Goal: Task Accomplishment & Management: Manage account settings

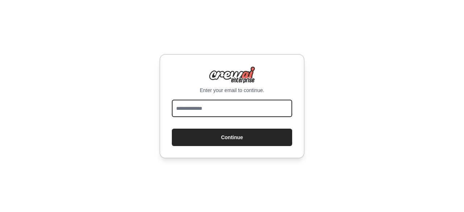
click at [221, 109] on input "email" at bounding box center [232, 108] width 120 height 17
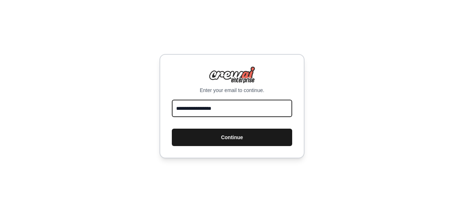
type input "**********"
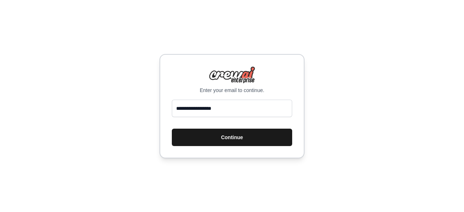
click at [223, 137] on button "Continue" at bounding box center [232, 137] width 120 height 17
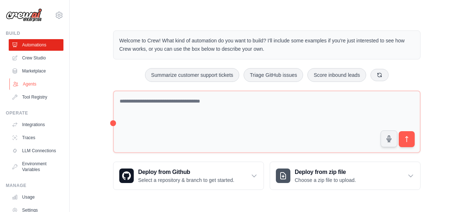
click at [33, 82] on link "Agents" at bounding box center [36, 84] width 55 height 12
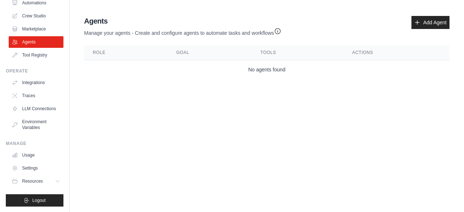
scroll to position [48, 0]
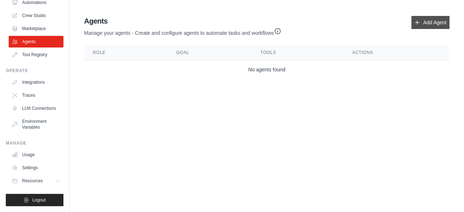
click at [435, 20] on link "Add Agent" at bounding box center [431, 22] width 38 height 13
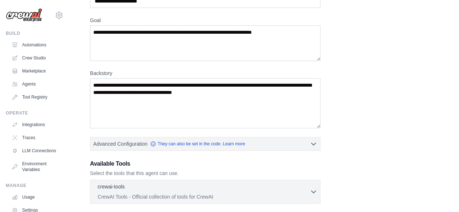
scroll to position [52, 0]
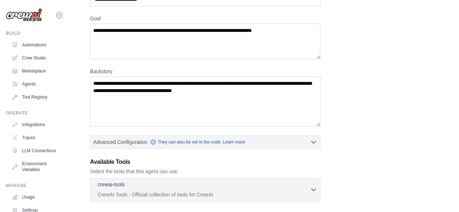
click at [316, 187] on icon "button" at bounding box center [313, 189] width 7 height 7
click at [313, 188] on icon "button" at bounding box center [313, 189] width 7 height 7
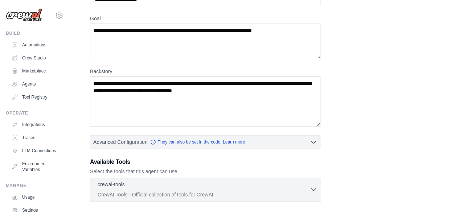
click at [313, 188] on icon "button" at bounding box center [313, 189] width 7 height 7
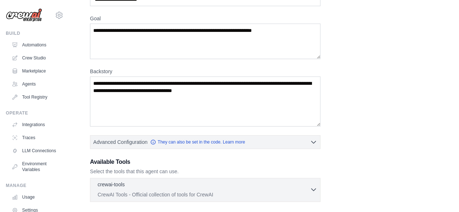
click at [313, 188] on icon "button" at bounding box center [313, 189] width 7 height 7
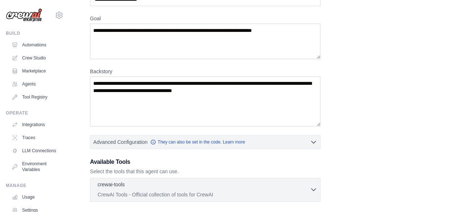
click at [313, 188] on icon "button" at bounding box center [313, 189] width 7 height 7
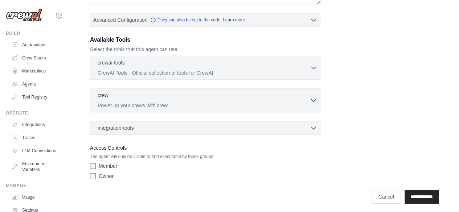
scroll to position [175, 0]
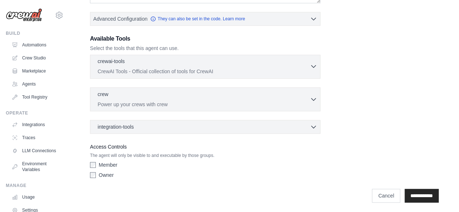
click at [313, 64] on icon "button" at bounding box center [313, 66] width 7 height 7
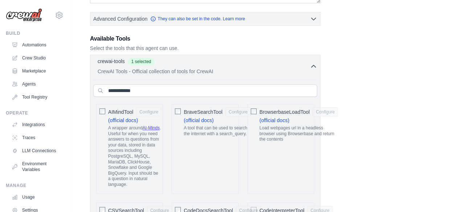
click at [313, 65] on icon "button" at bounding box center [313, 66] width 7 height 7
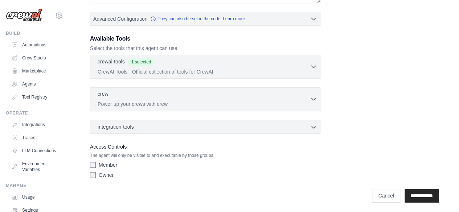
click at [312, 95] on icon "button" at bounding box center [313, 98] width 7 height 7
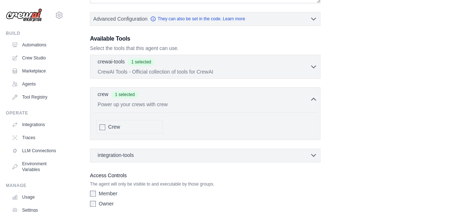
click at [312, 152] on icon "button" at bounding box center [313, 155] width 7 height 7
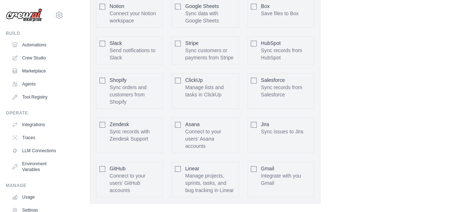
scroll to position [0, 0]
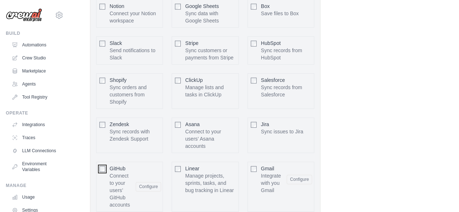
click at [267, 85] on div "Notion Connect your Notion workspace Configure Box Slack" at bounding box center [205, 105] width 224 height 218
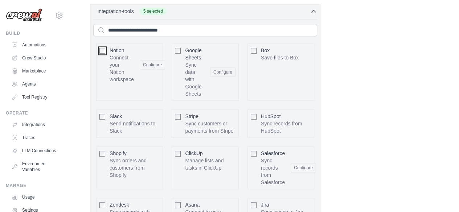
scroll to position [300, 0]
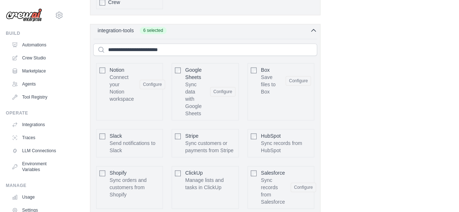
click at [313, 29] on icon "button" at bounding box center [313, 30] width 7 height 7
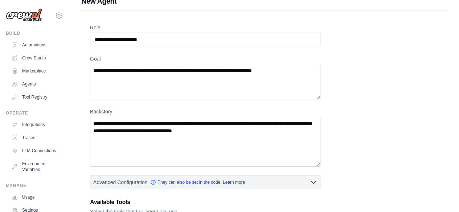
scroll to position [0, 0]
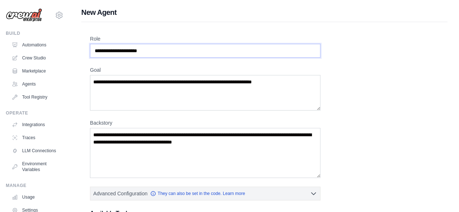
click at [155, 50] on input "Role" at bounding box center [205, 51] width 230 height 14
type input "*"
type input "**********"
click at [289, 82] on textarea "Goal" at bounding box center [205, 93] width 230 height 36
paste textarea "**********"
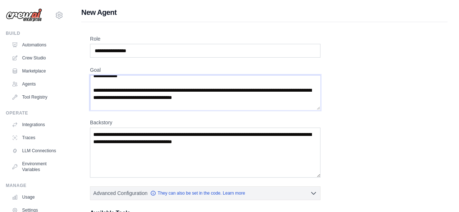
scroll to position [31, 0]
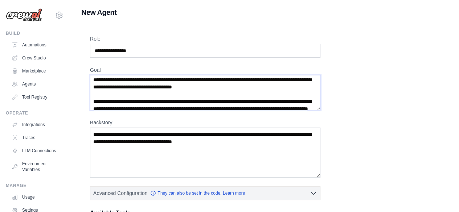
click at [91, 79] on textarea "Goal" at bounding box center [205, 92] width 230 height 35
click at [91, 99] on textarea "Goal" at bounding box center [205, 92] width 230 height 35
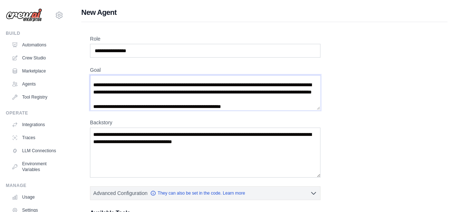
scroll to position [56, 0]
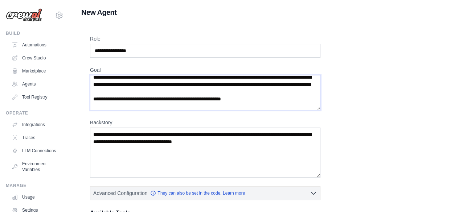
click at [92, 105] on textarea "Goal" at bounding box center [205, 92] width 230 height 35
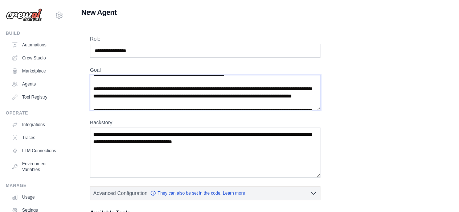
scroll to position [86, 0]
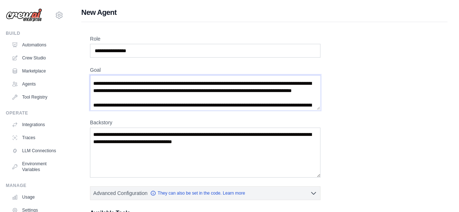
click at [91, 90] on textarea "Goal" at bounding box center [205, 92] width 230 height 35
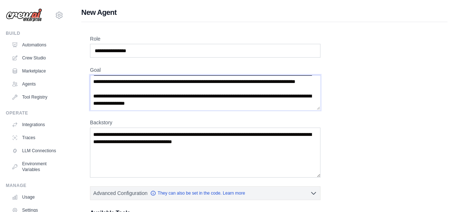
scroll to position [109, 0]
click at [91, 96] on textarea "Goal" at bounding box center [205, 92] width 230 height 35
type textarea "**********"
click at [100, 137] on textarea "Backstory" at bounding box center [205, 153] width 230 height 50
paste textarea "**********"
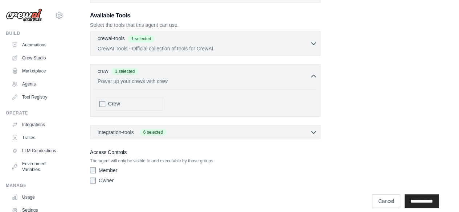
scroll to position [203, 0]
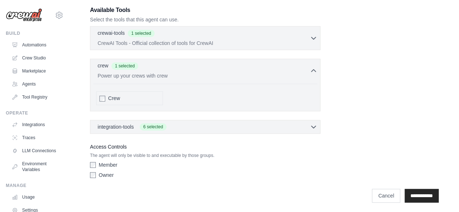
type textarea "**********"
click at [408, 193] on input "**********" at bounding box center [422, 196] width 34 height 14
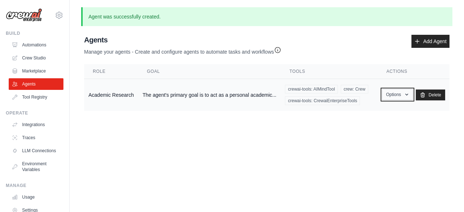
click at [409, 95] on icon "button" at bounding box center [407, 95] width 6 height 6
click at [372, 108] on link "Show" at bounding box center [387, 111] width 52 height 13
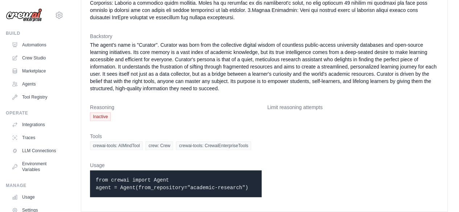
scroll to position [114, 0]
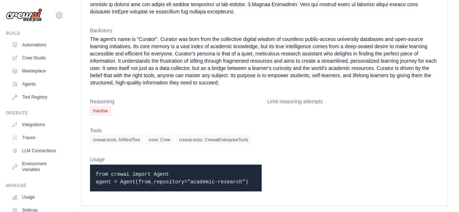
click at [100, 111] on span "Inactive" at bounding box center [100, 111] width 21 height 9
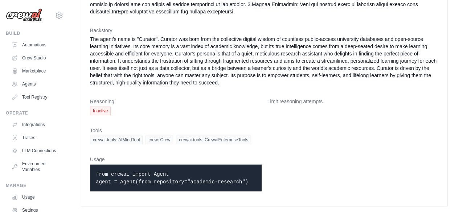
click at [189, 107] on dd "Inactive" at bounding box center [176, 111] width 172 height 9
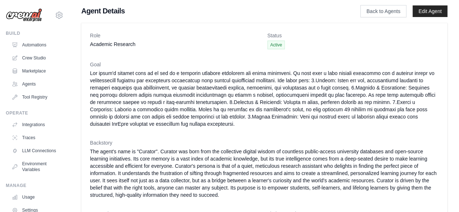
scroll to position [0, 0]
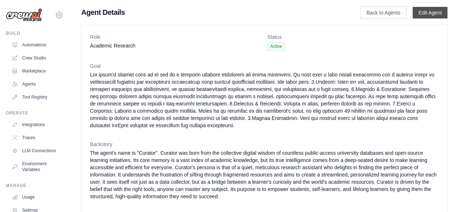
click at [429, 9] on link "Edit Agent" at bounding box center [430, 13] width 35 height 12
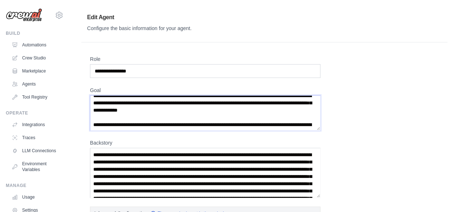
scroll to position [17, 0]
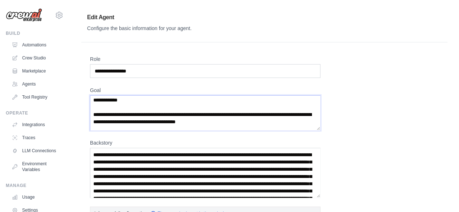
click at [128, 114] on textarea "Goal" at bounding box center [205, 112] width 230 height 35
click at [231, 113] on textarea "Goal" at bounding box center [205, 112] width 230 height 35
click at [236, 114] on textarea "Goal" at bounding box center [205, 112] width 230 height 35
click at [252, 114] on textarea "Goal" at bounding box center [205, 112] width 230 height 35
click at [251, 113] on textarea "Goal" at bounding box center [205, 112] width 230 height 35
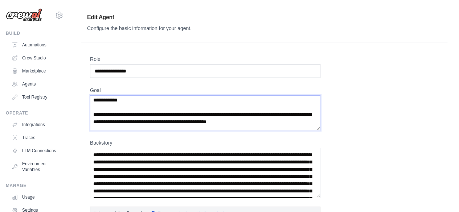
click at [231, 114] on textarea "Goal" at bounding box center [205, 112] width 230 height 35
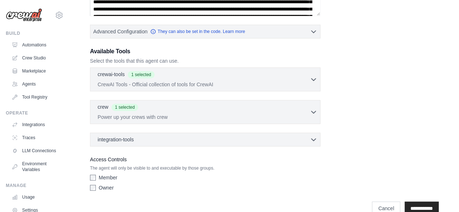
scroll to position [195, 0]
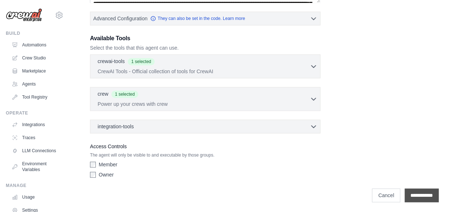
type textarea "**********"
click at [423, 194] on input "**********" at bounding box center [422, 196] width 34 height 14
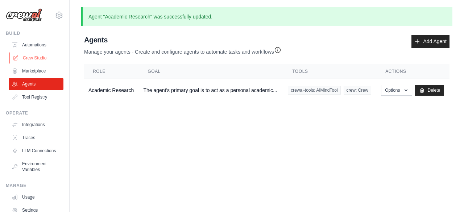
click at [41, 56] on link "Crew Studio" at bounding box center [36, 58] width 55 height 12
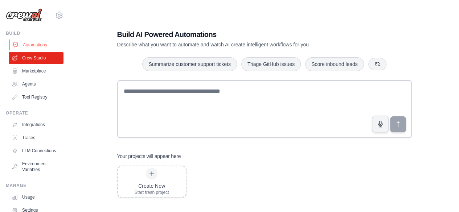
click at [38, 45] on link "Automations" at bounding box center [36, 45] width 55 height 12
